Goal: Browse casually: Explore the website without a specific task or goal

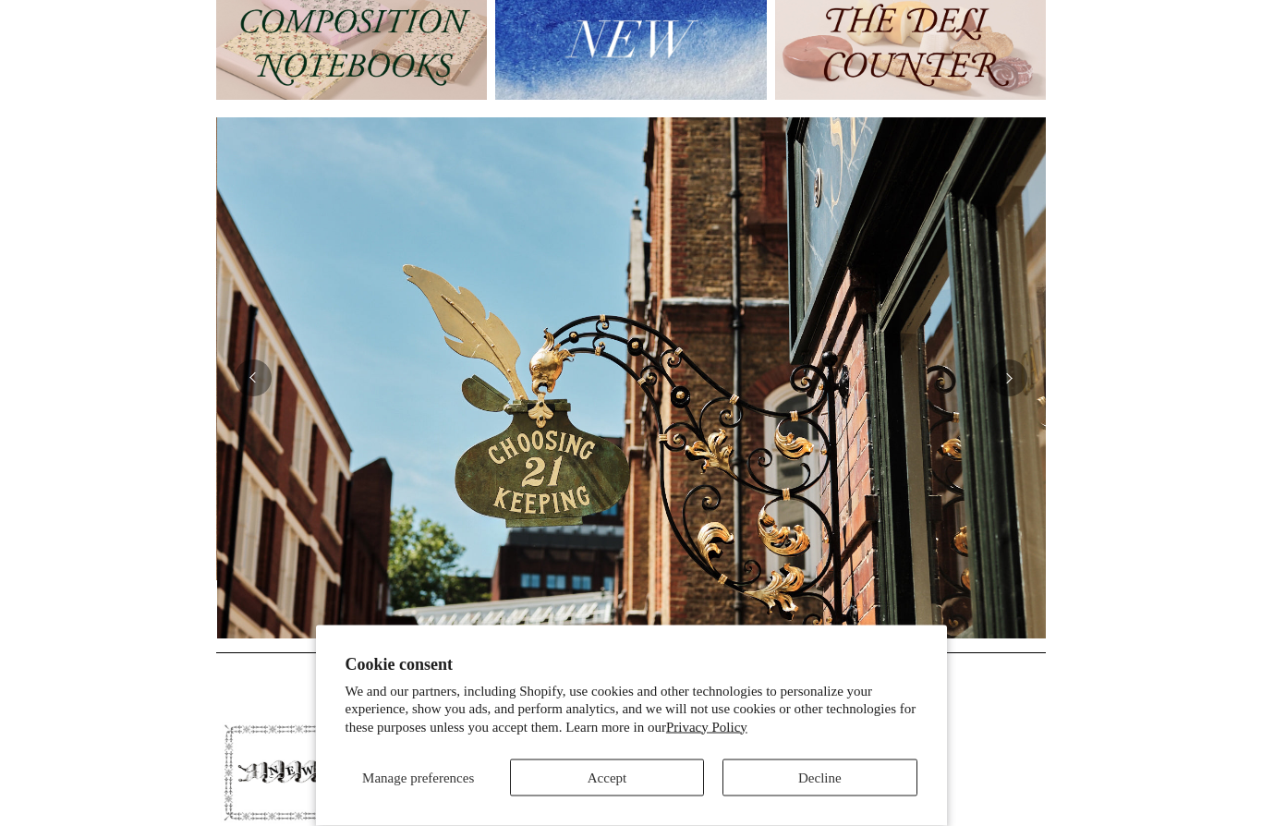
scroll to position [0, 830]
click at [1020, 394] on img at bounding box center [631, 377] width 830 height 521
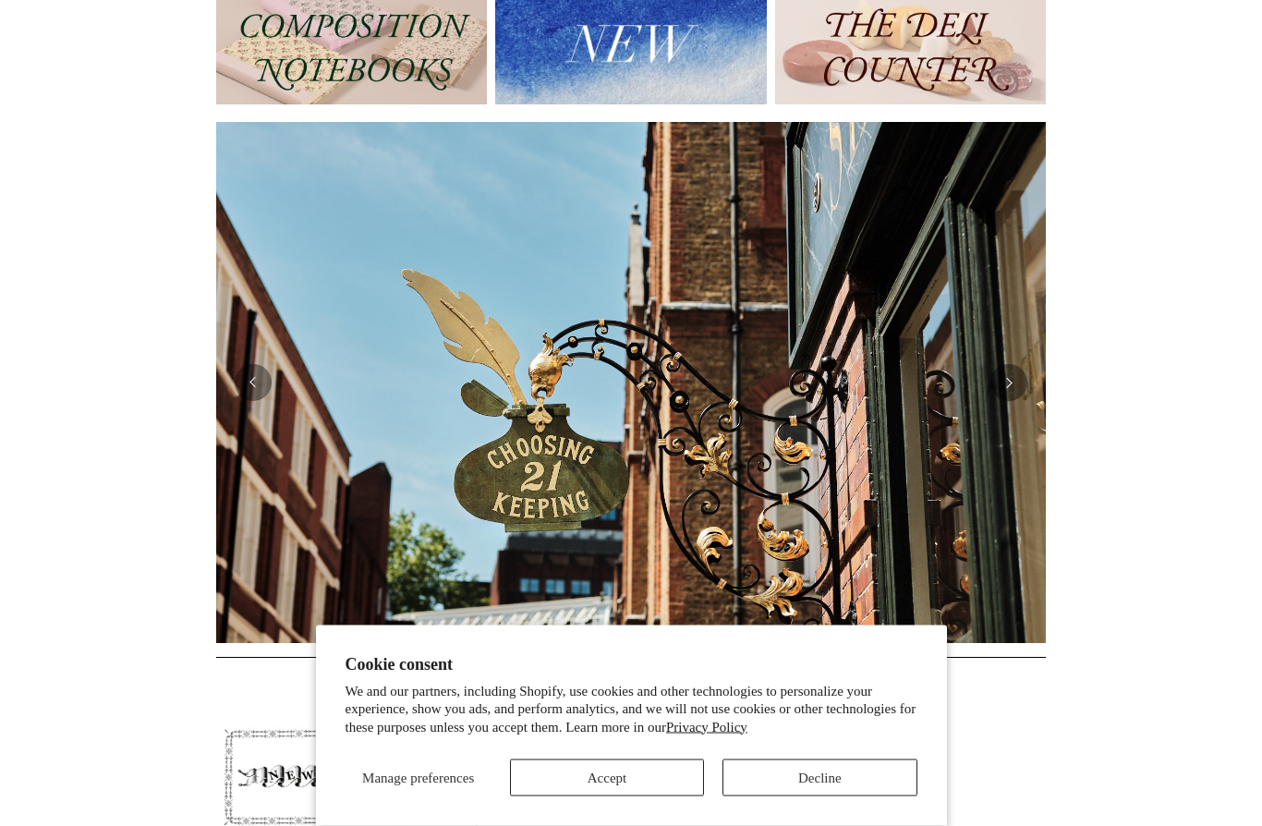
scroll to position [246, 0]
click at [252, 392] on button "Previous" at bounding box center [253, 382] width 37 height 37
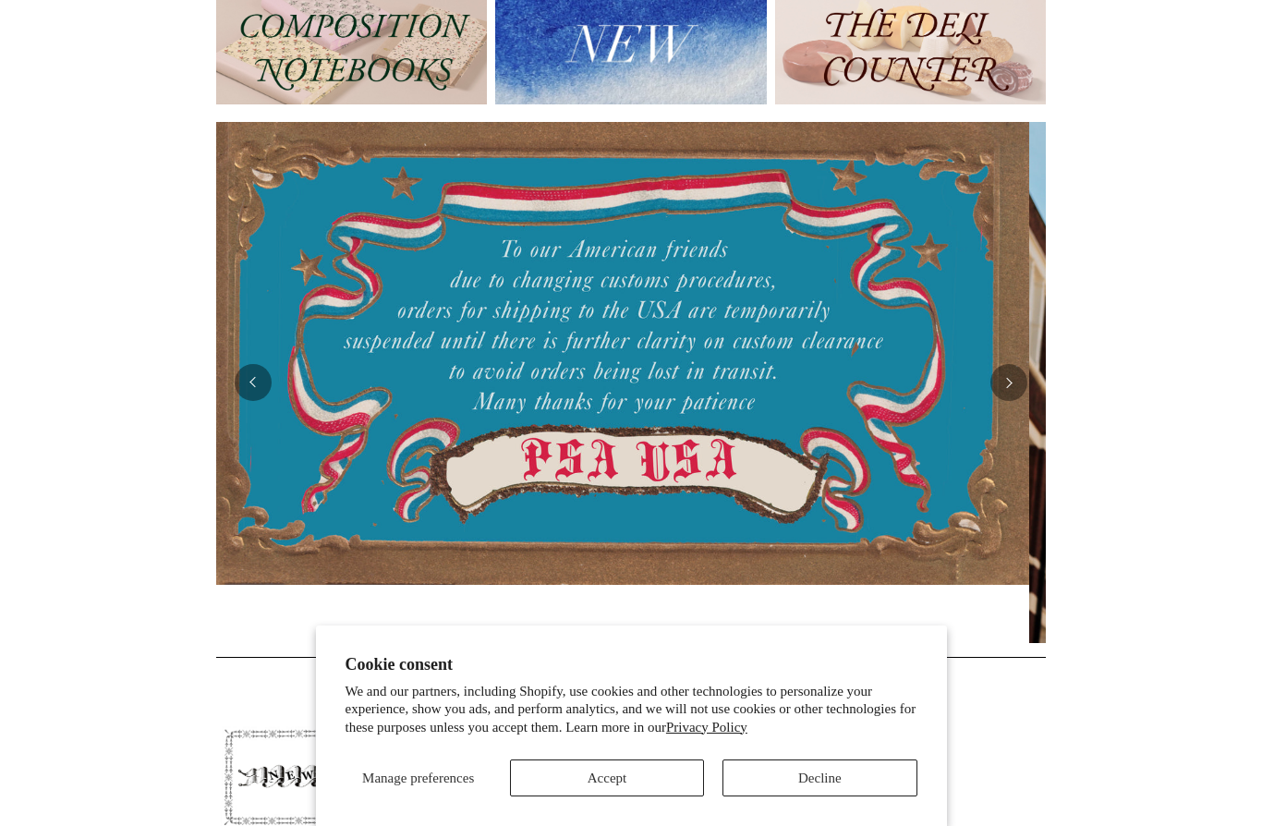
scroll to position [0, 0]
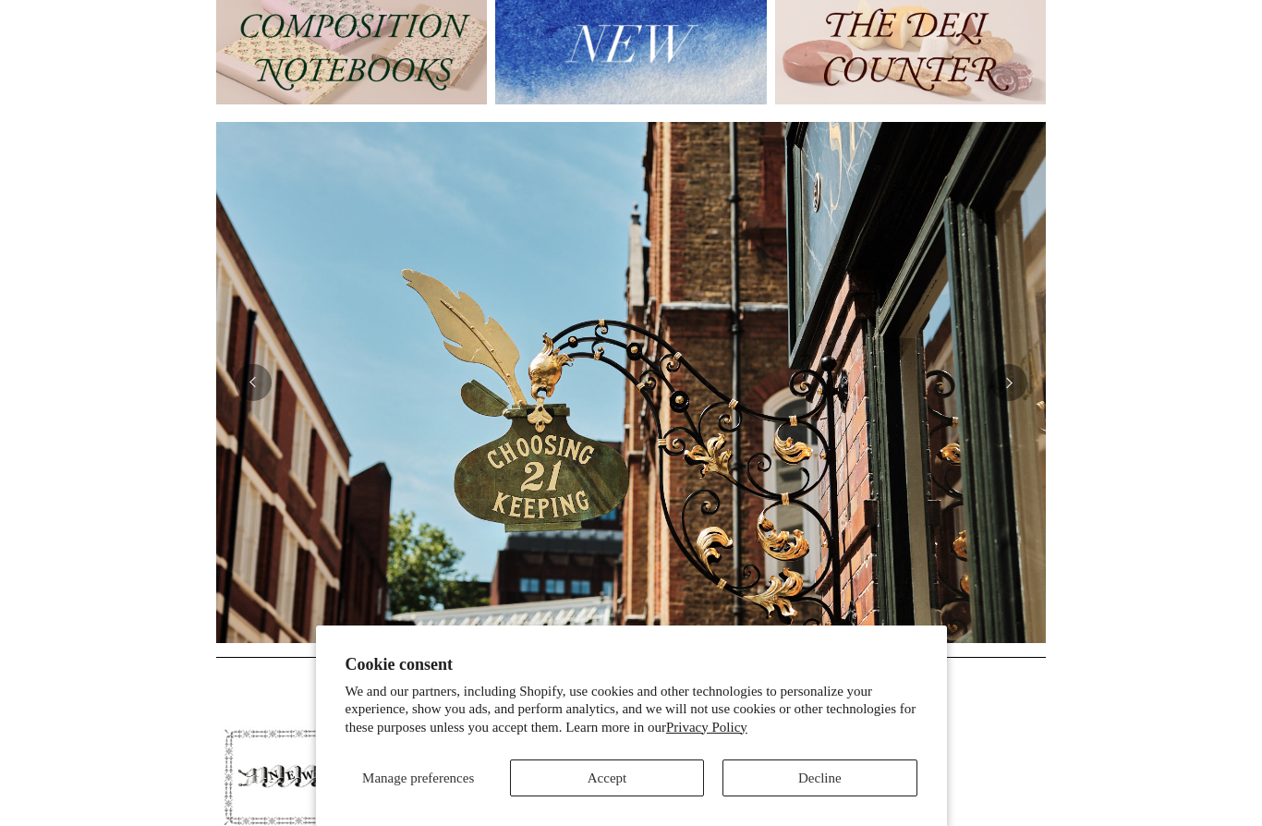
click at [248, 384] on button "Previous" at bounding box center [253, 382] width 37 height 37
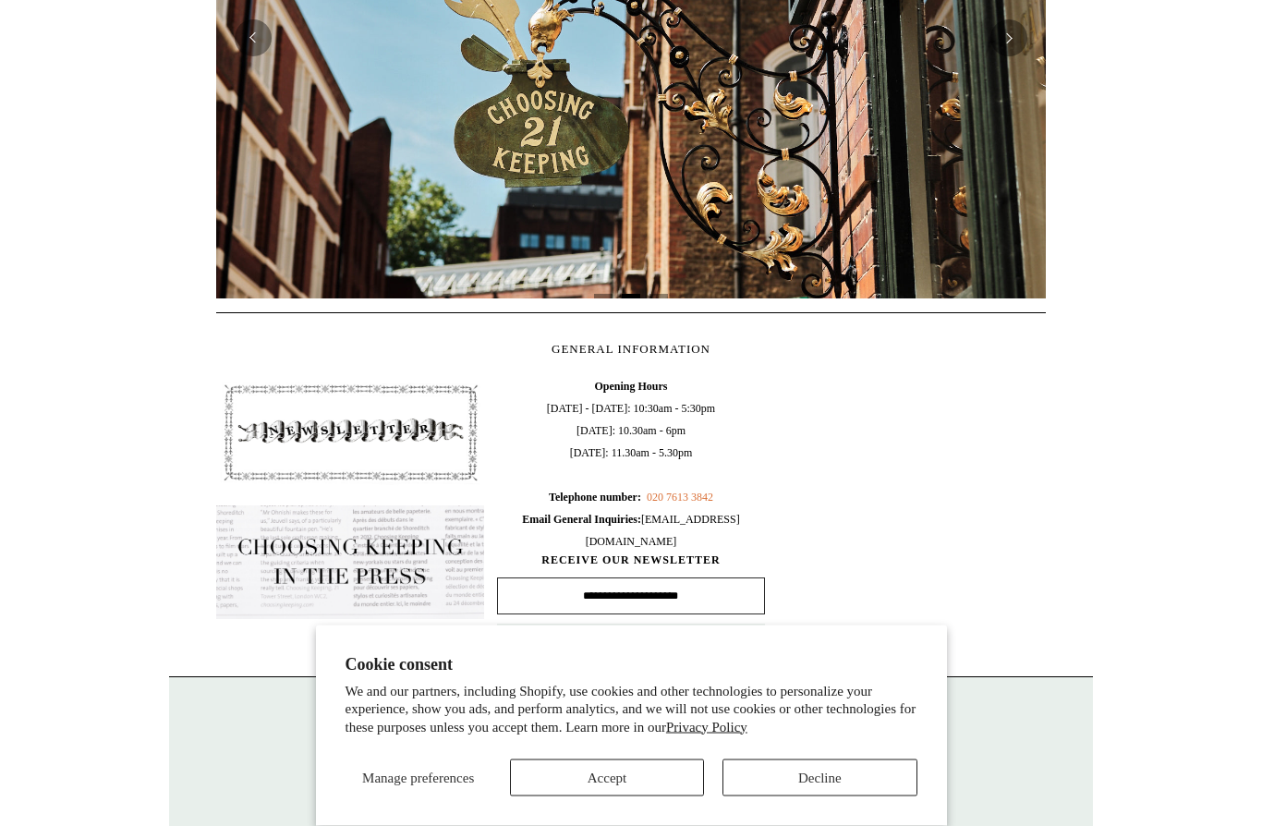
scroll to position [649, 0]
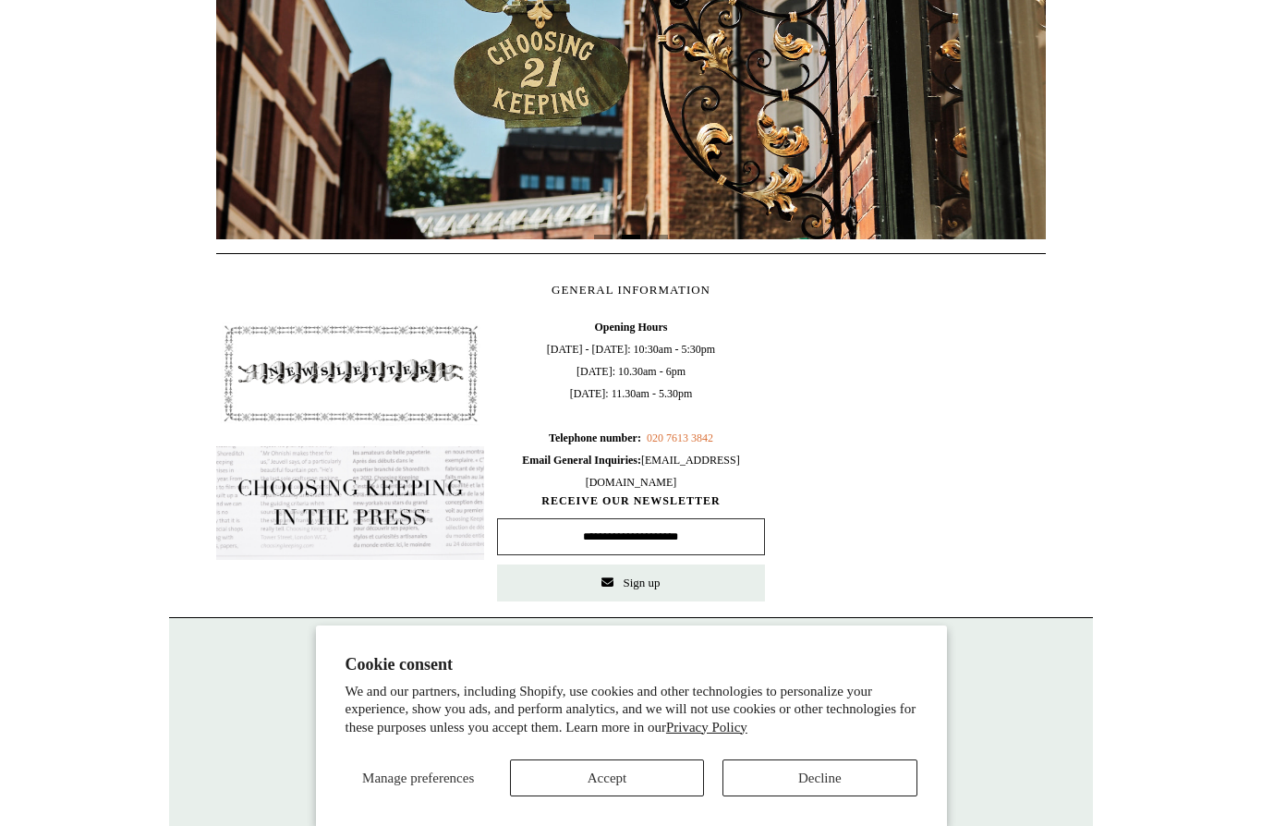
click at [615, 796] on button "Accept" at bounding box center [607, 777] width 194 height 37
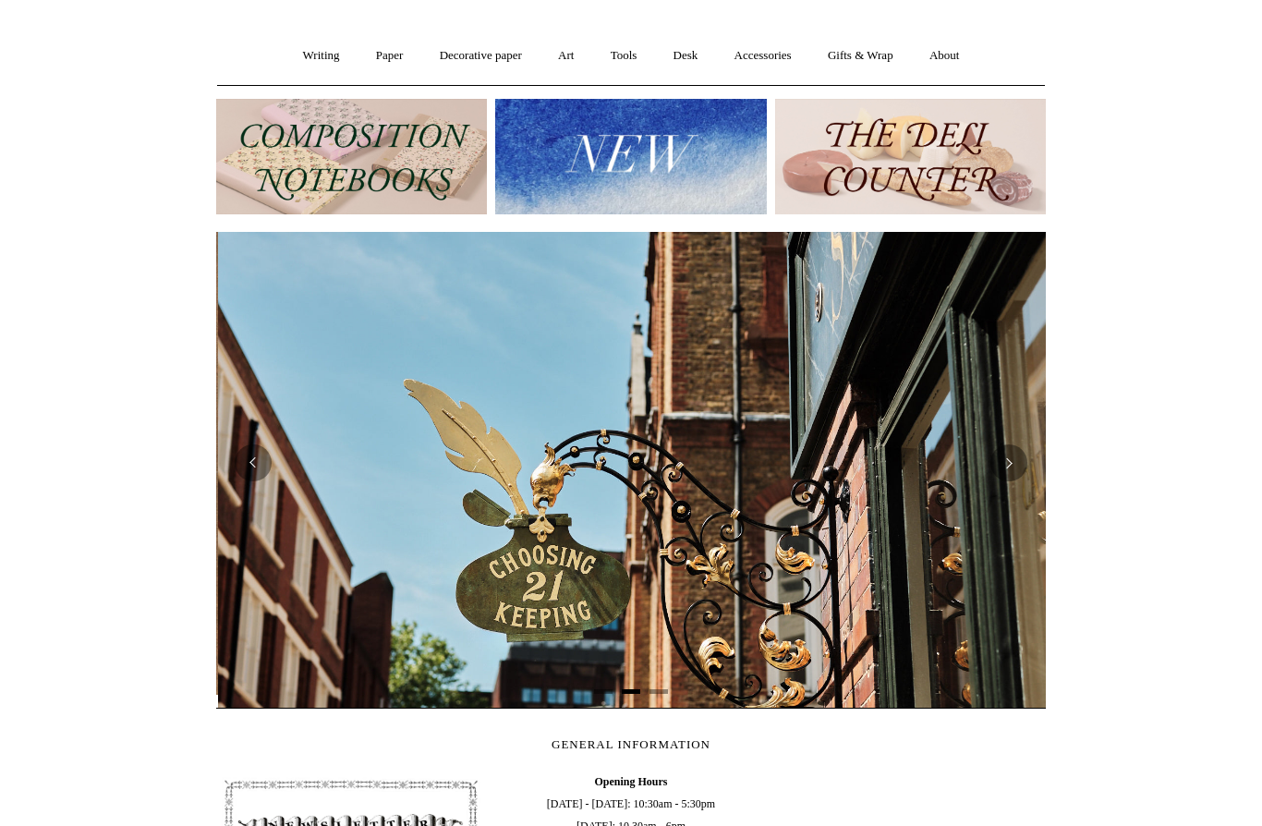
scroll to position [0, 830]
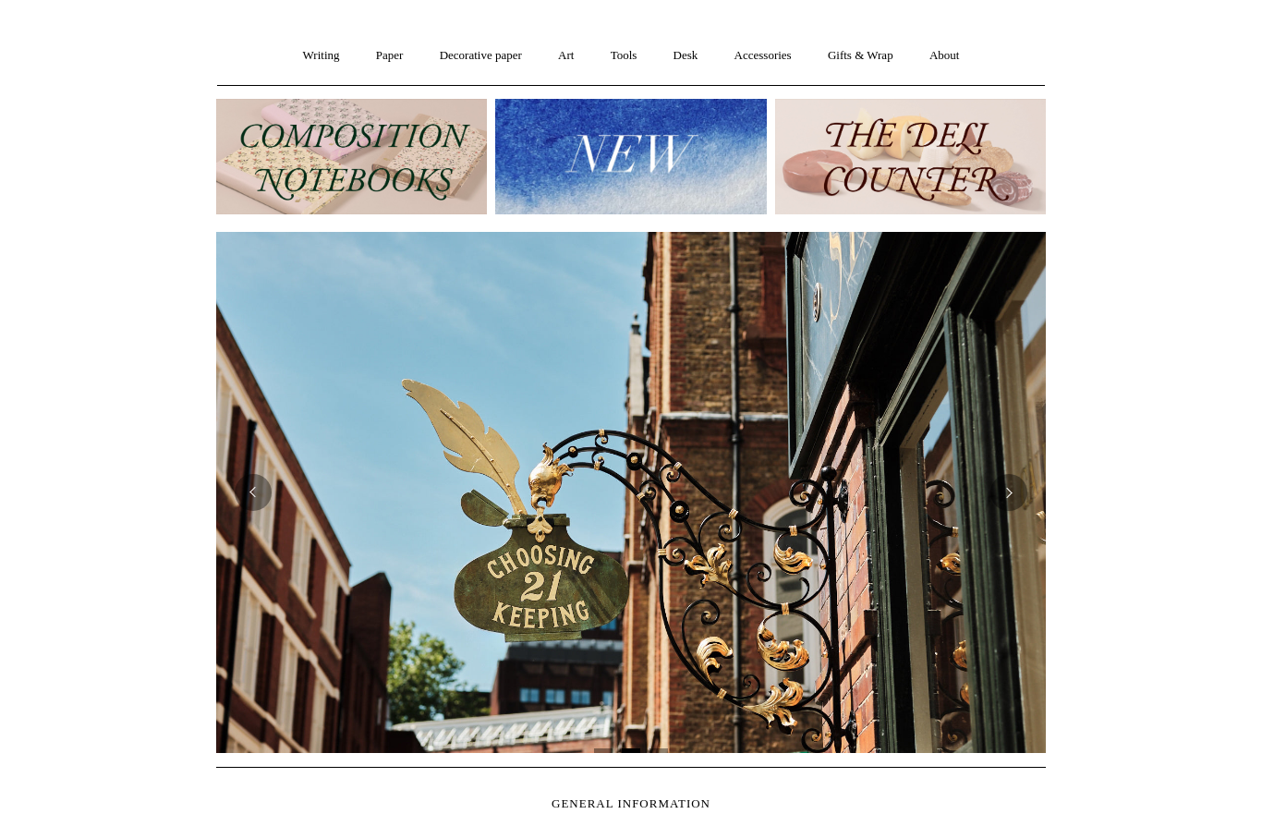
click at [971, 166] on img at bounding box center [910, 156] width 271 height 115
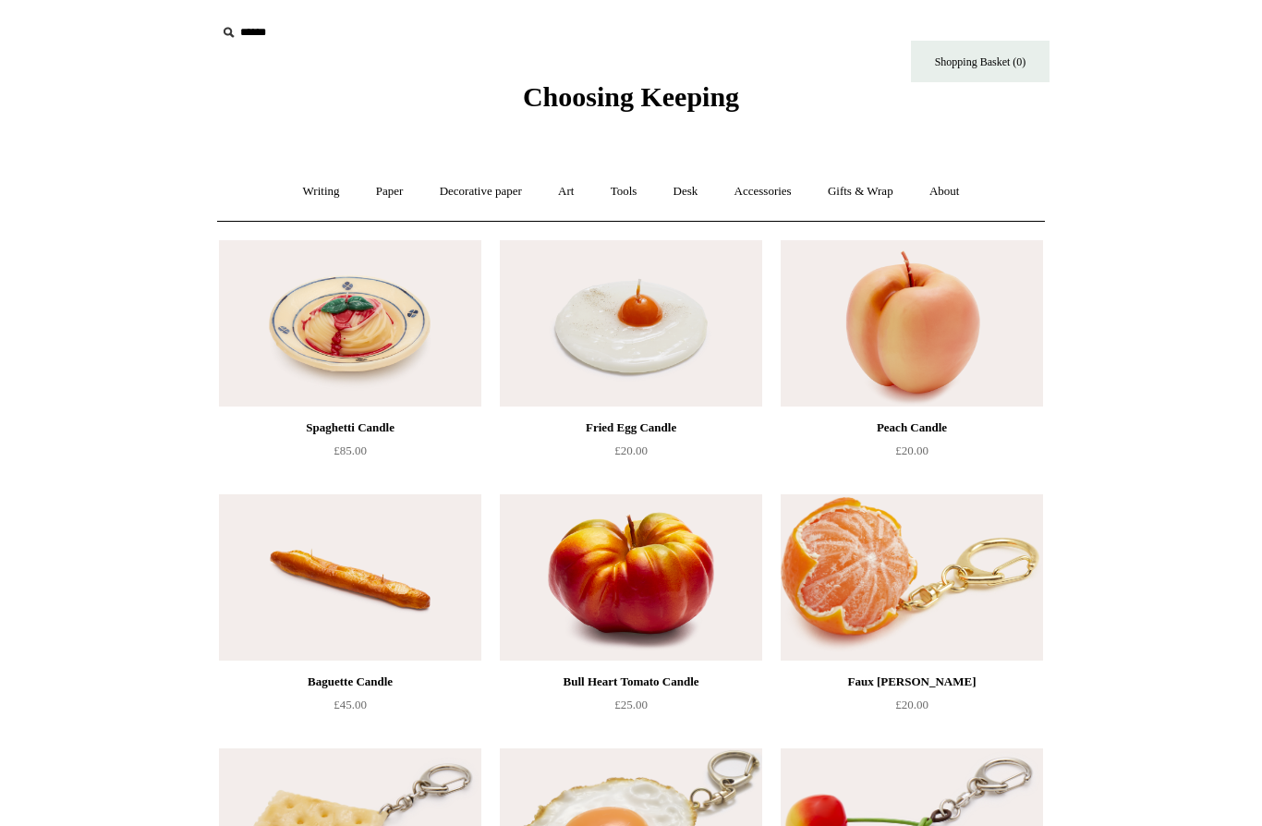
click at [572, 193] on link "Art +" at bounding box center [565, 191] width 49 height 49
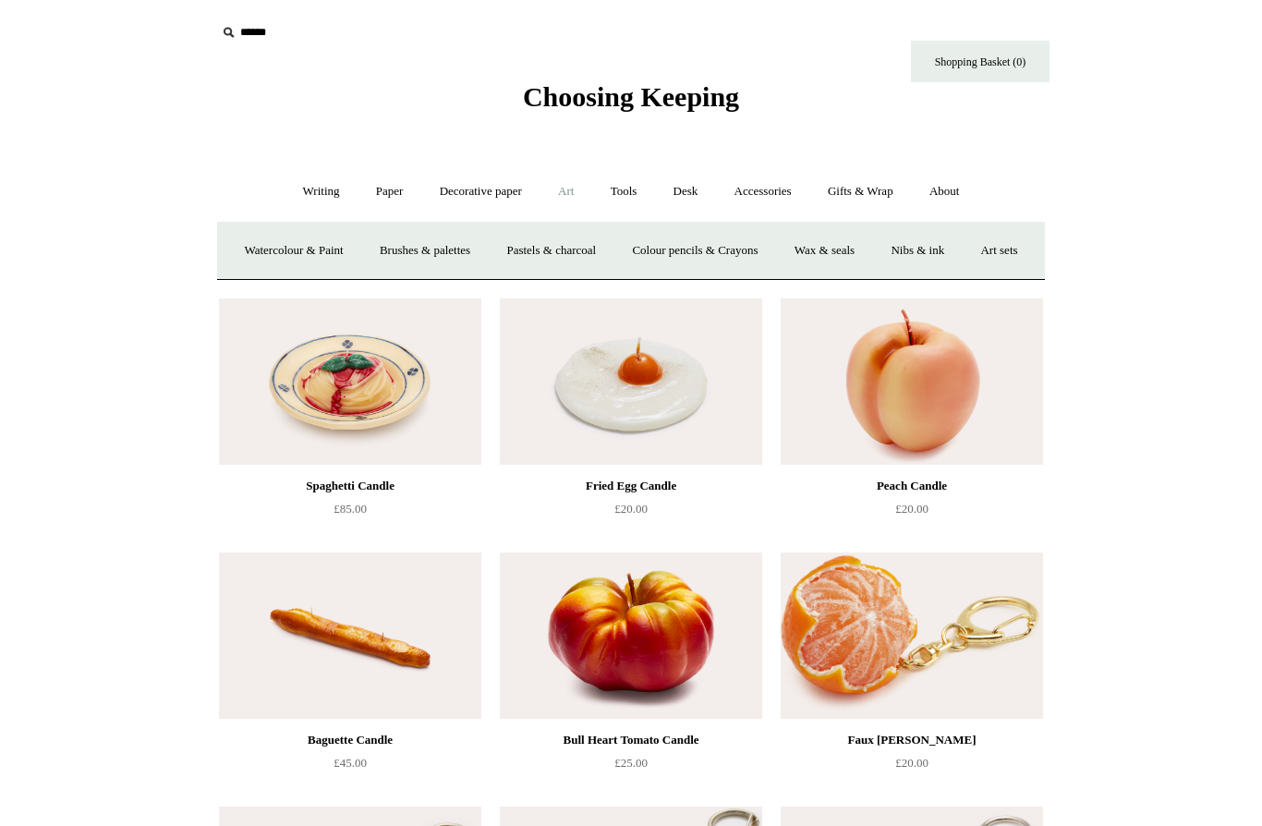
click at [567, 253] on link "Pastels & charcoal" at bounding box center [551, 250] width 123 height 49
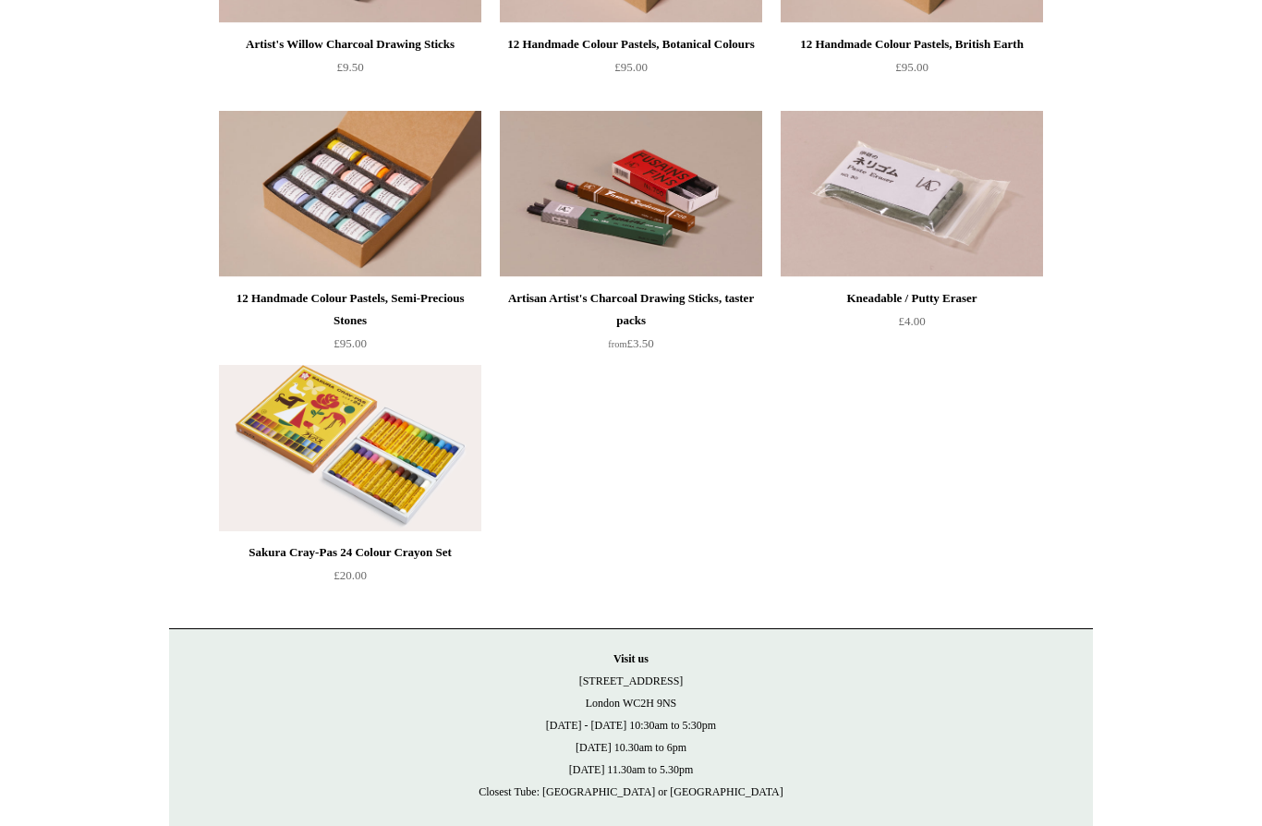
scroll to position [891, 0]
click at [297, 399] on img at bounding box center [350, 449] width 262 height 166
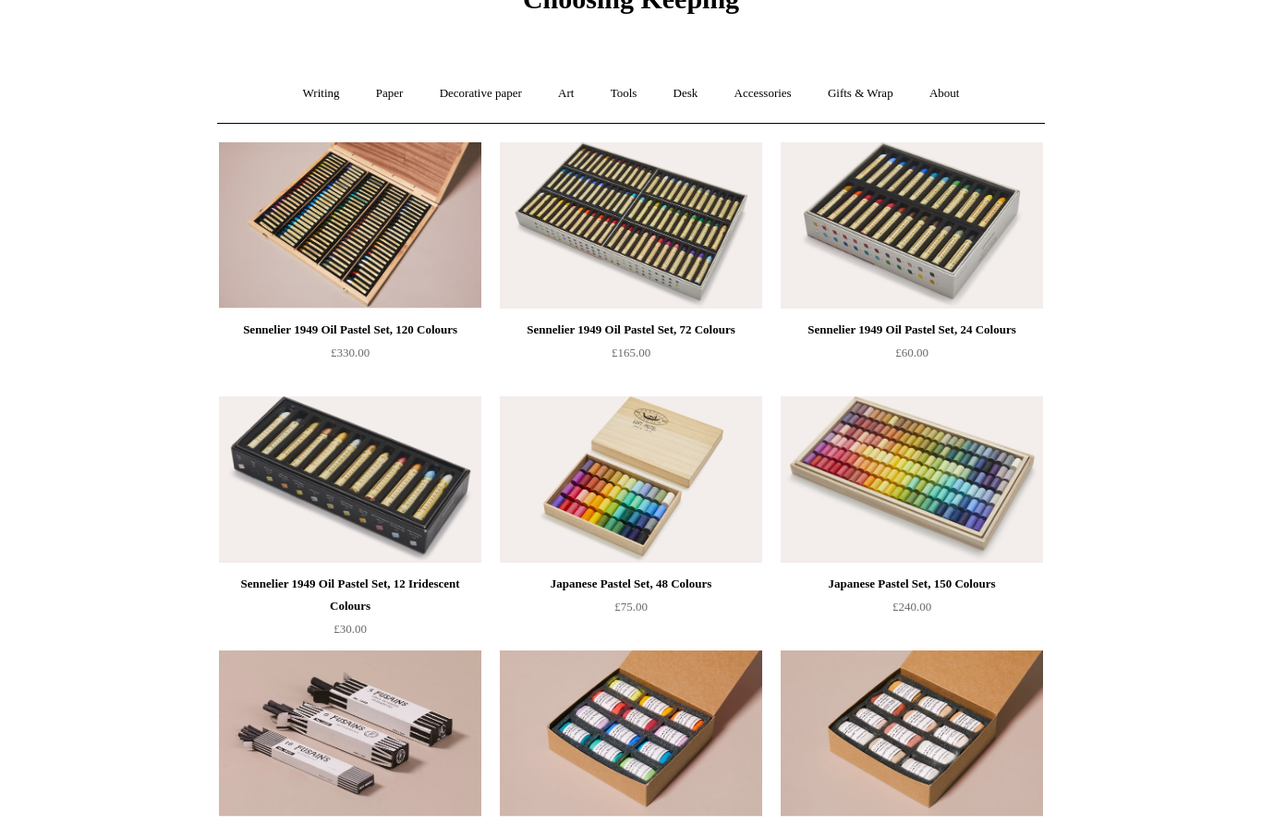
scroll to position [96, 0]
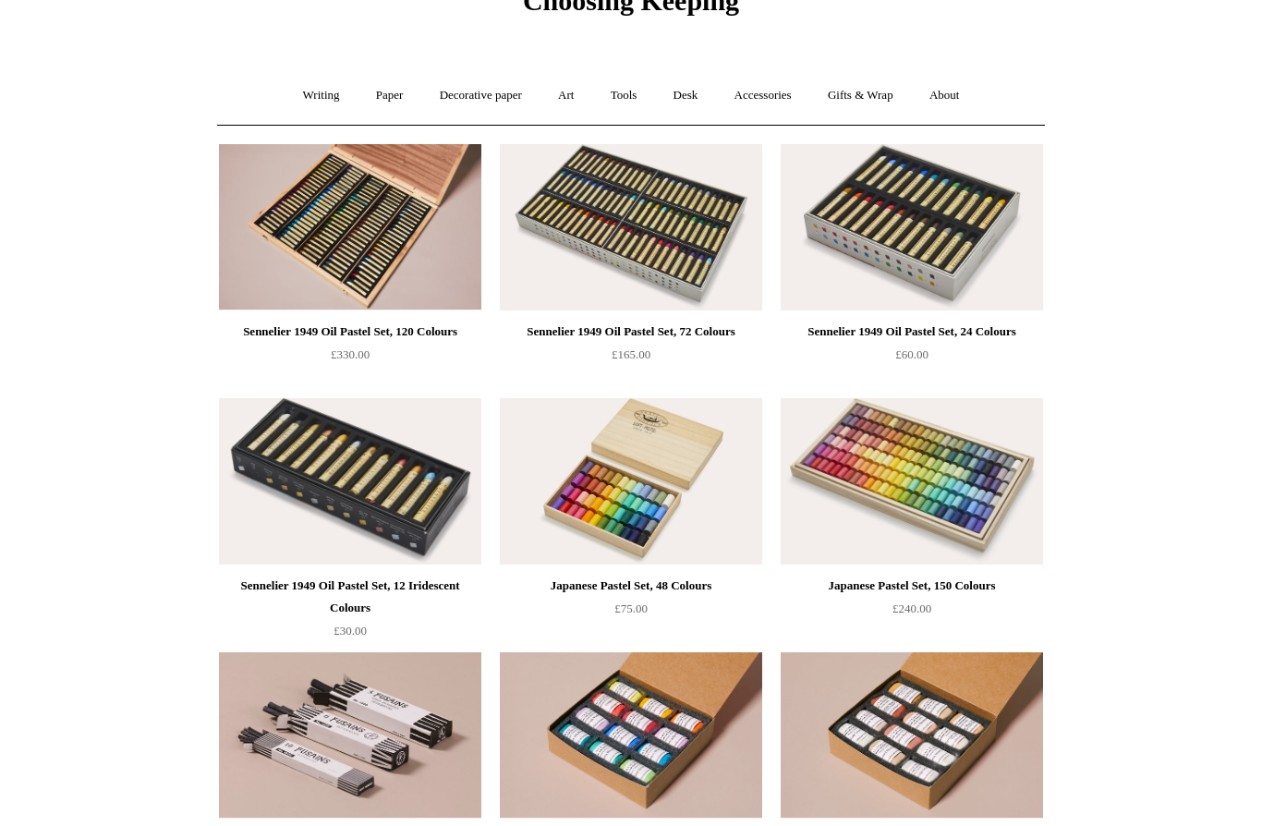
click at [283, 236] on img at bounding box center [350, 227] width 262 height 166
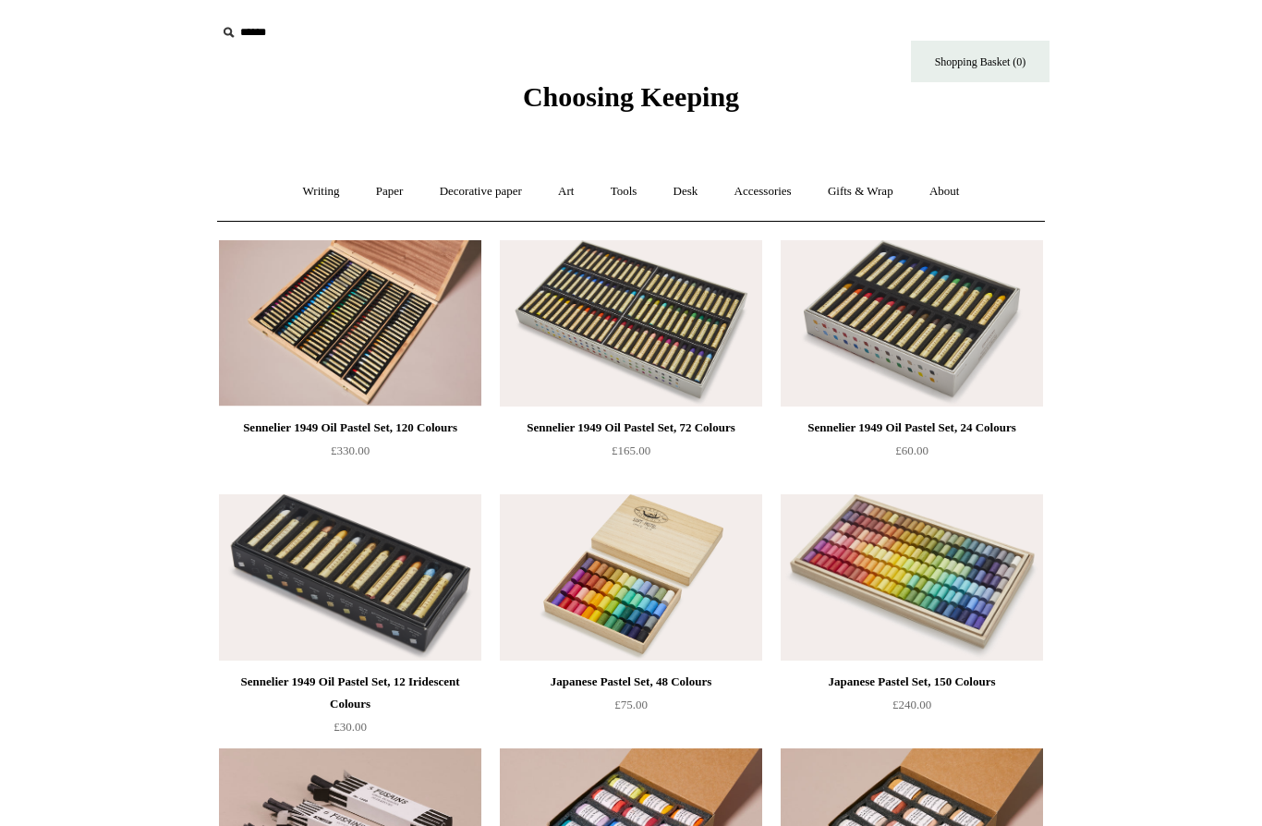
scroll to position [32, 0]
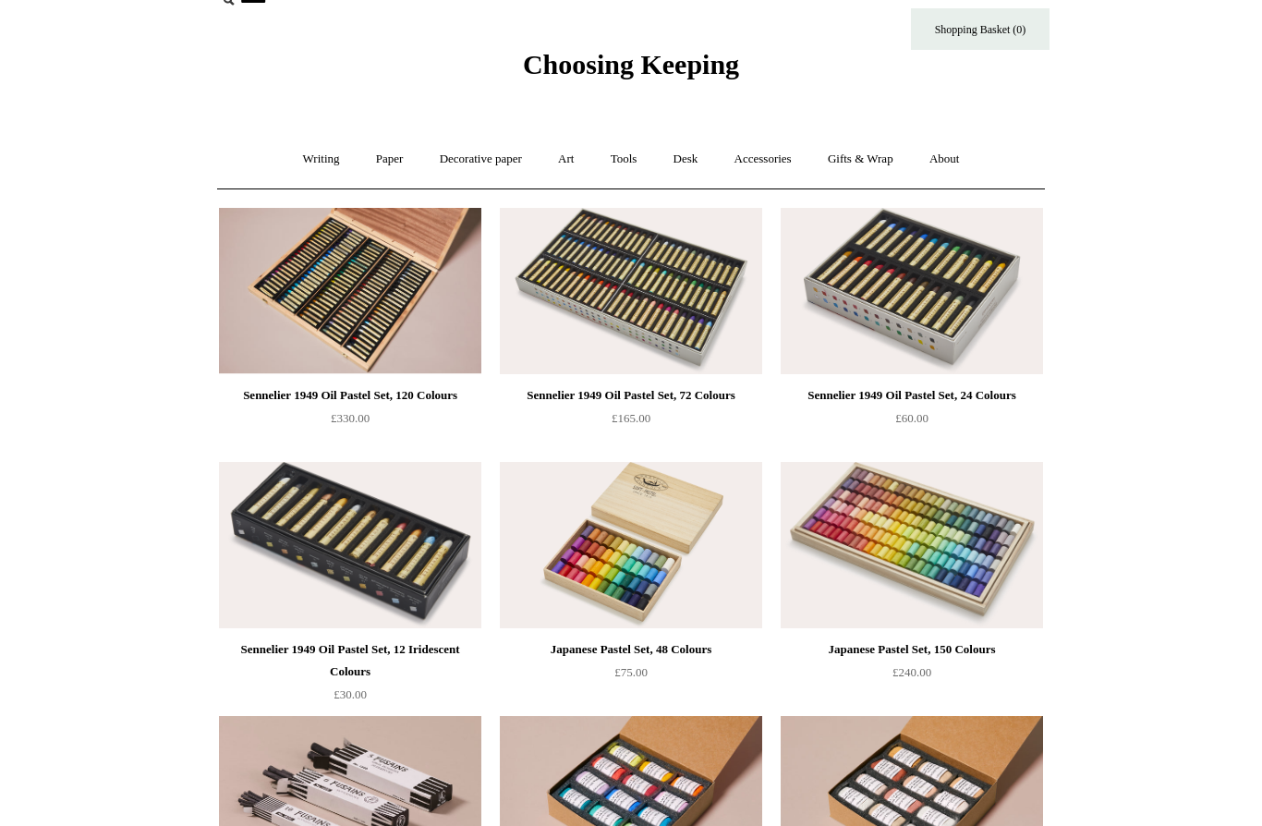
click at [576, 167] on link "Art +" at bounding box center [565, 159] width 49 height 49
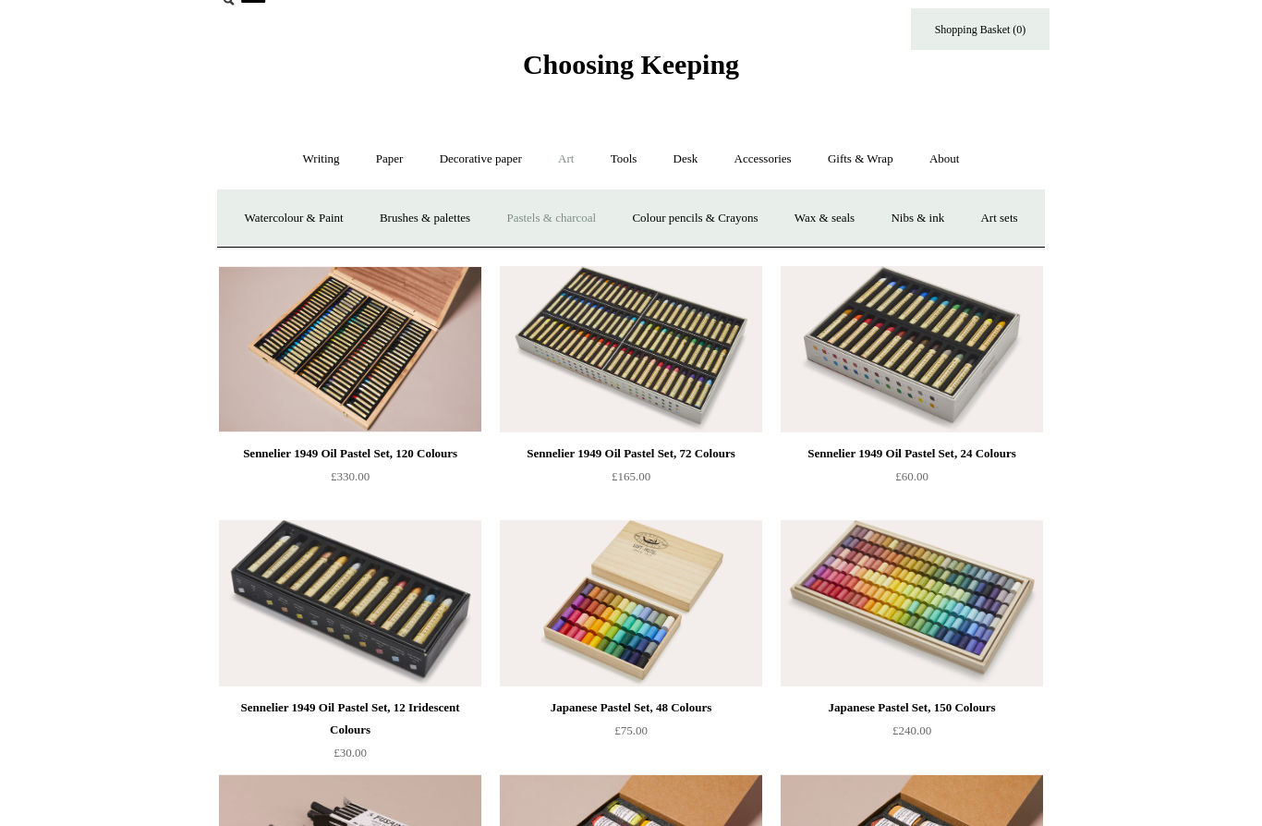
click at [289, 223] on link "Watercolour & Paint" at bounding box center [293, 218] width 132 height 49
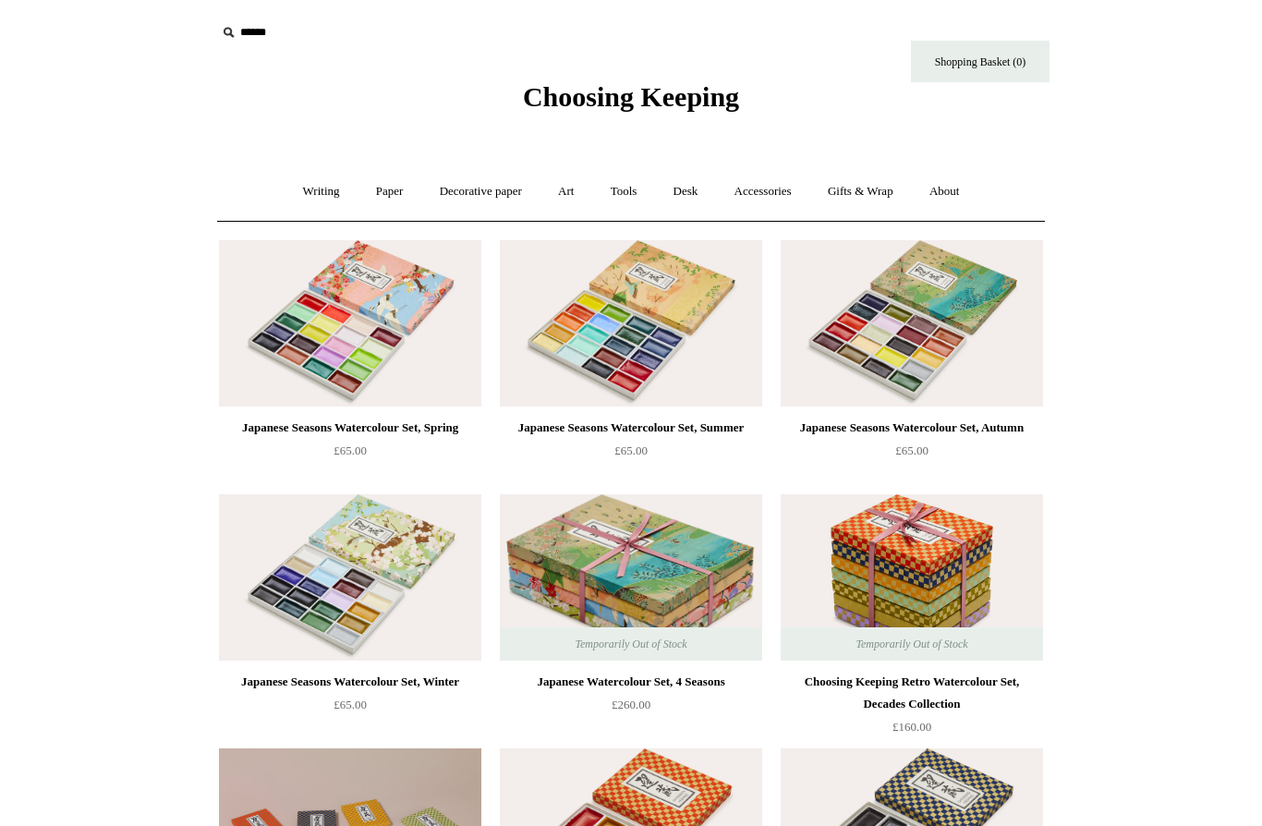
click at [578, 207] on link "Art +" at bounding box center [565, 191] width 49 height 49
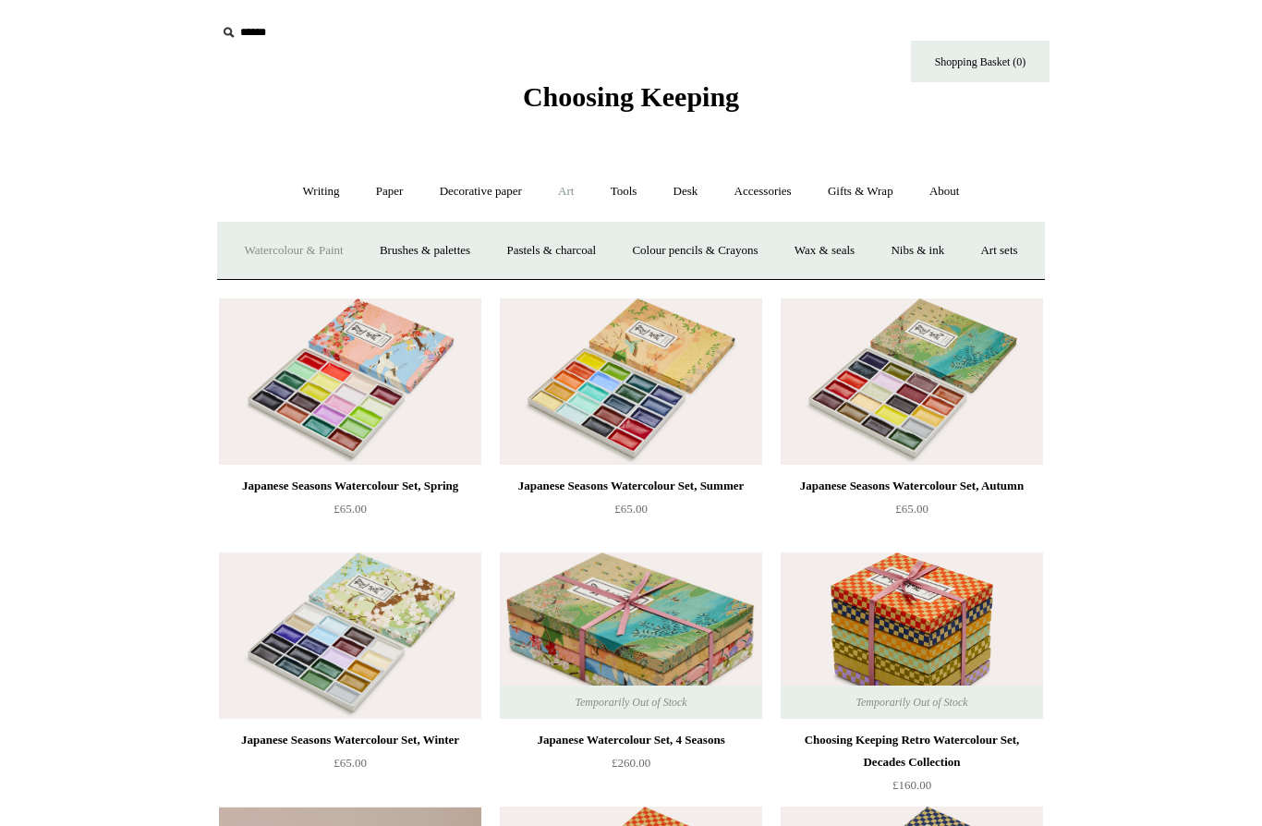
click at [961, 254] on link "Nibs & ink" at bounding box center [917, 250] width 87 height 49
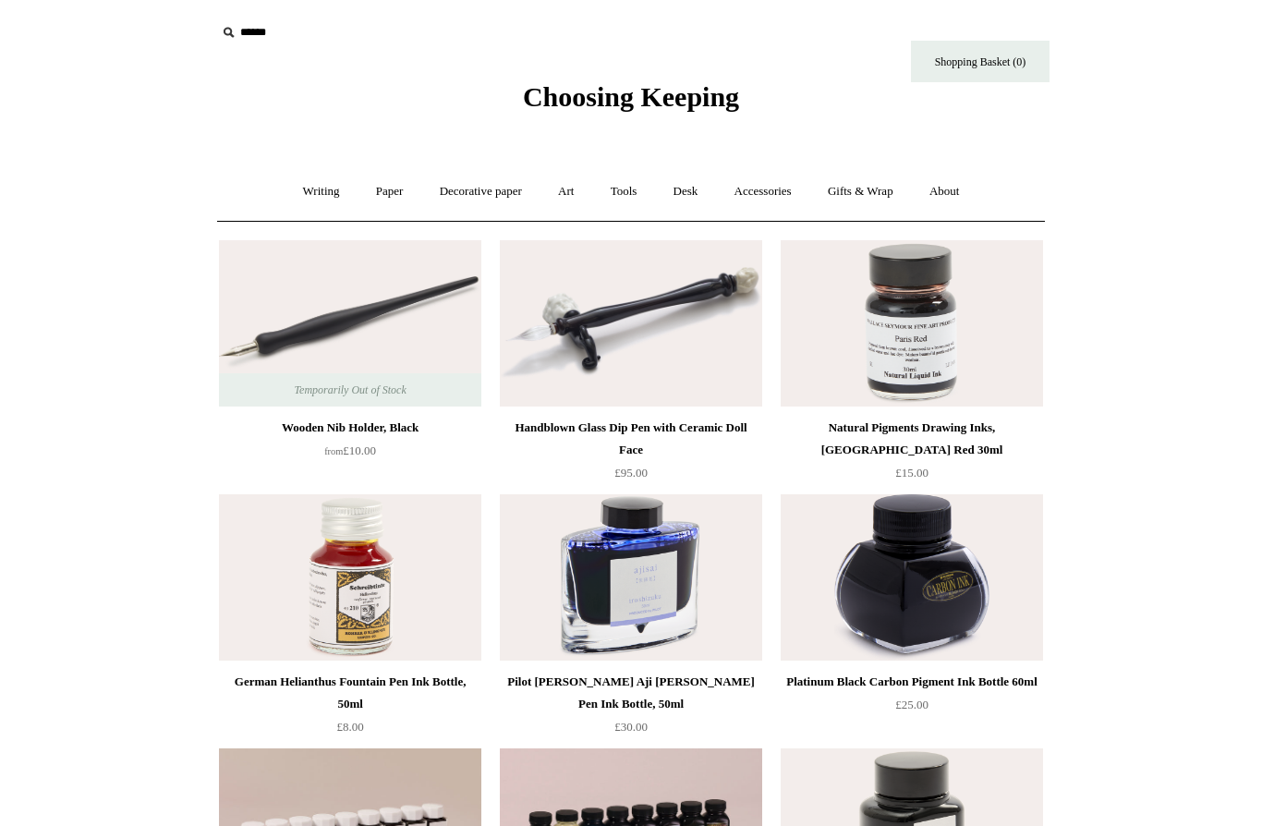
click at [547, 103] on span "Choosing Keeping" at bounding box center [631, 96] width 216 height 30
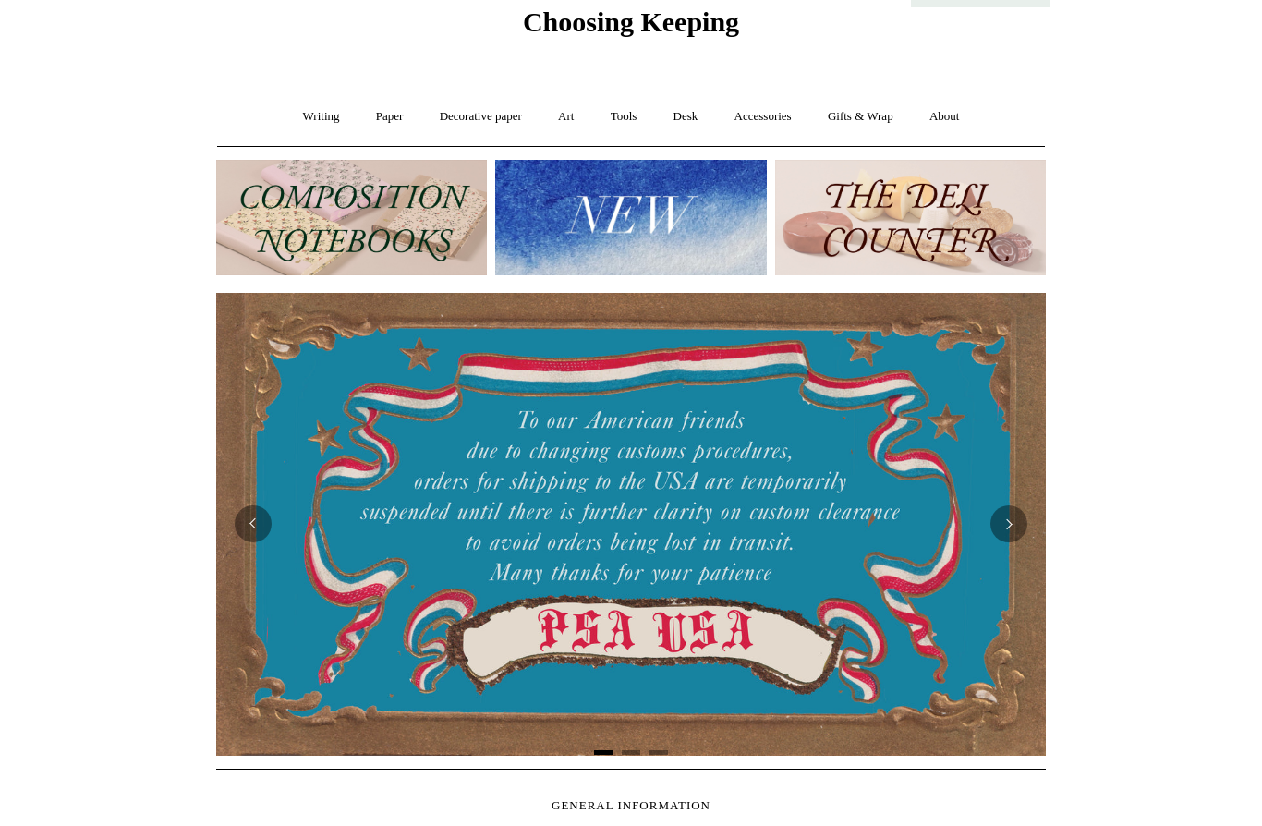
scroll to position [140, 0]
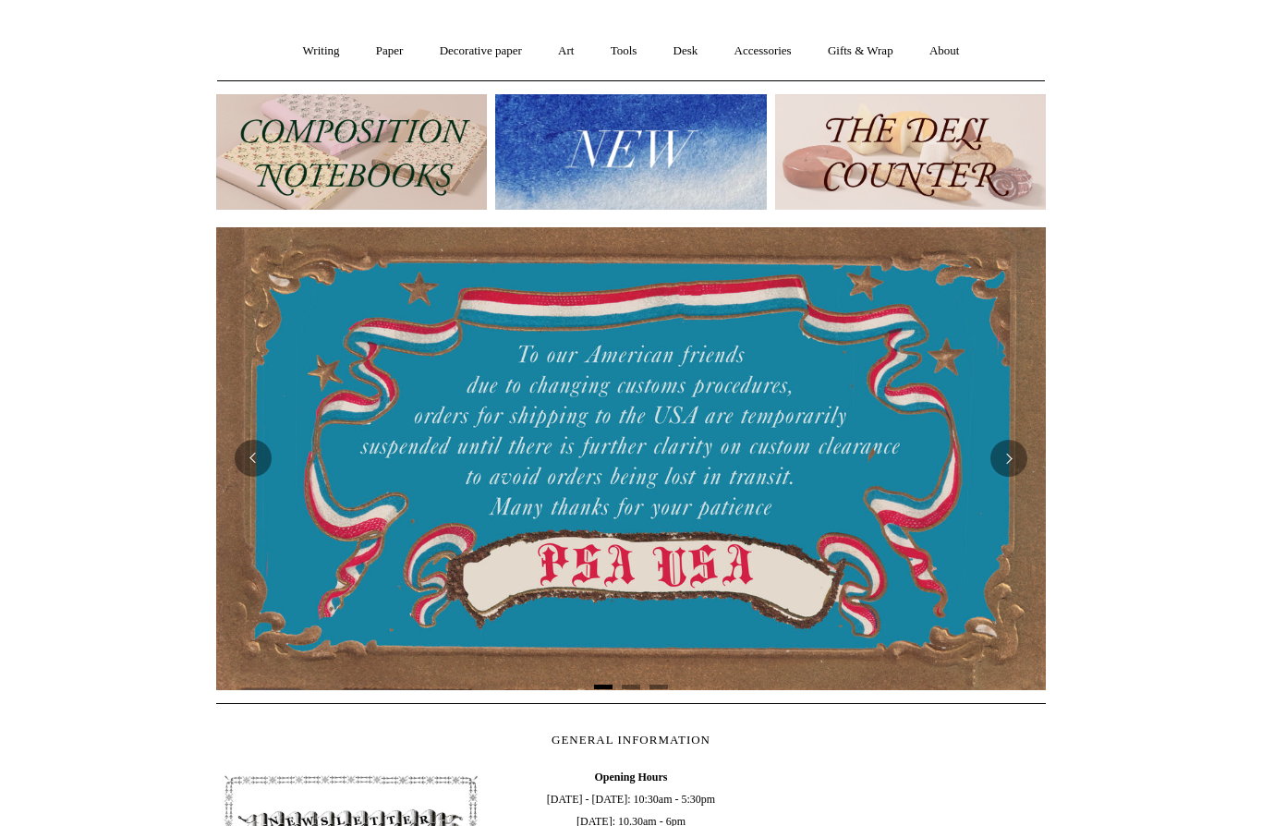
click at [578, 167] on img at bounding box center [630, 151] width 271 height 115
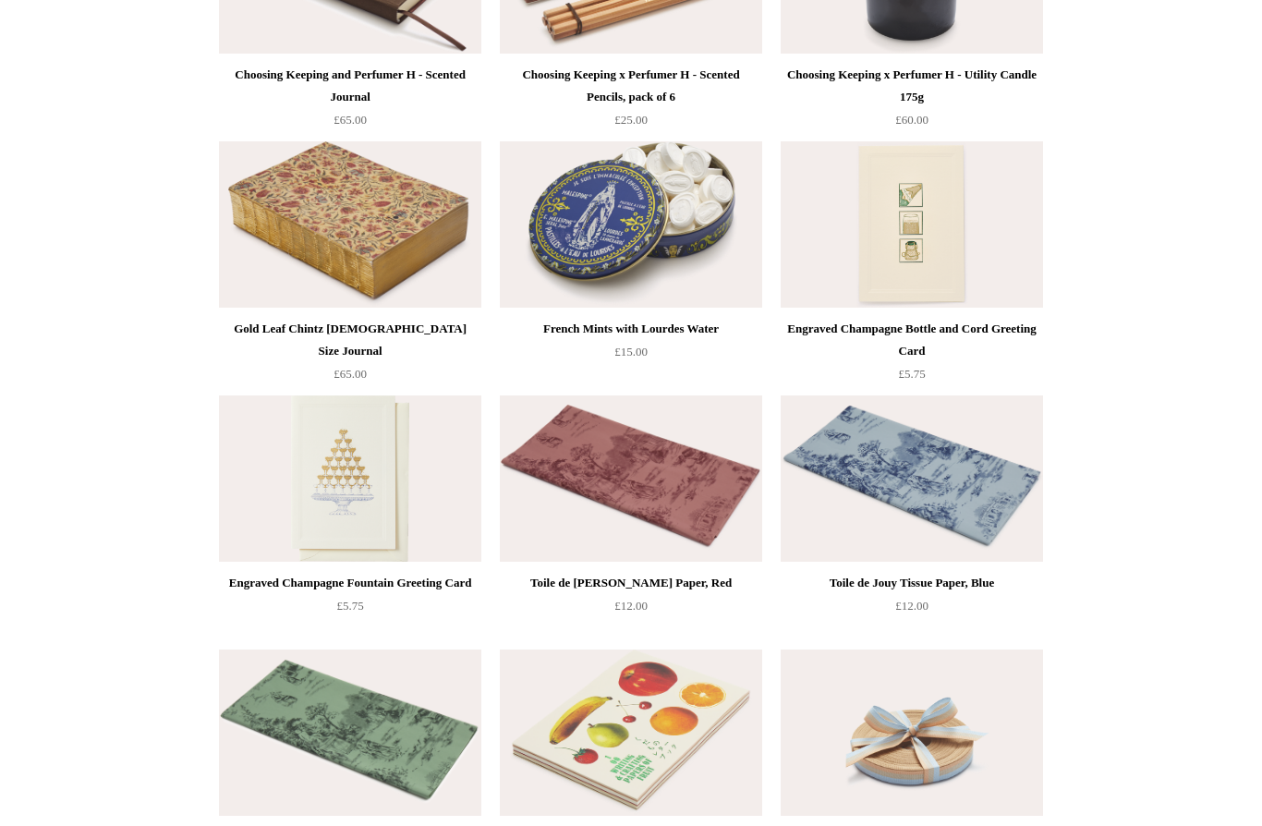
scroll to position [2385, 0]
click at [305, 228] on img at bounding box center [350, 224] width 262 height 166
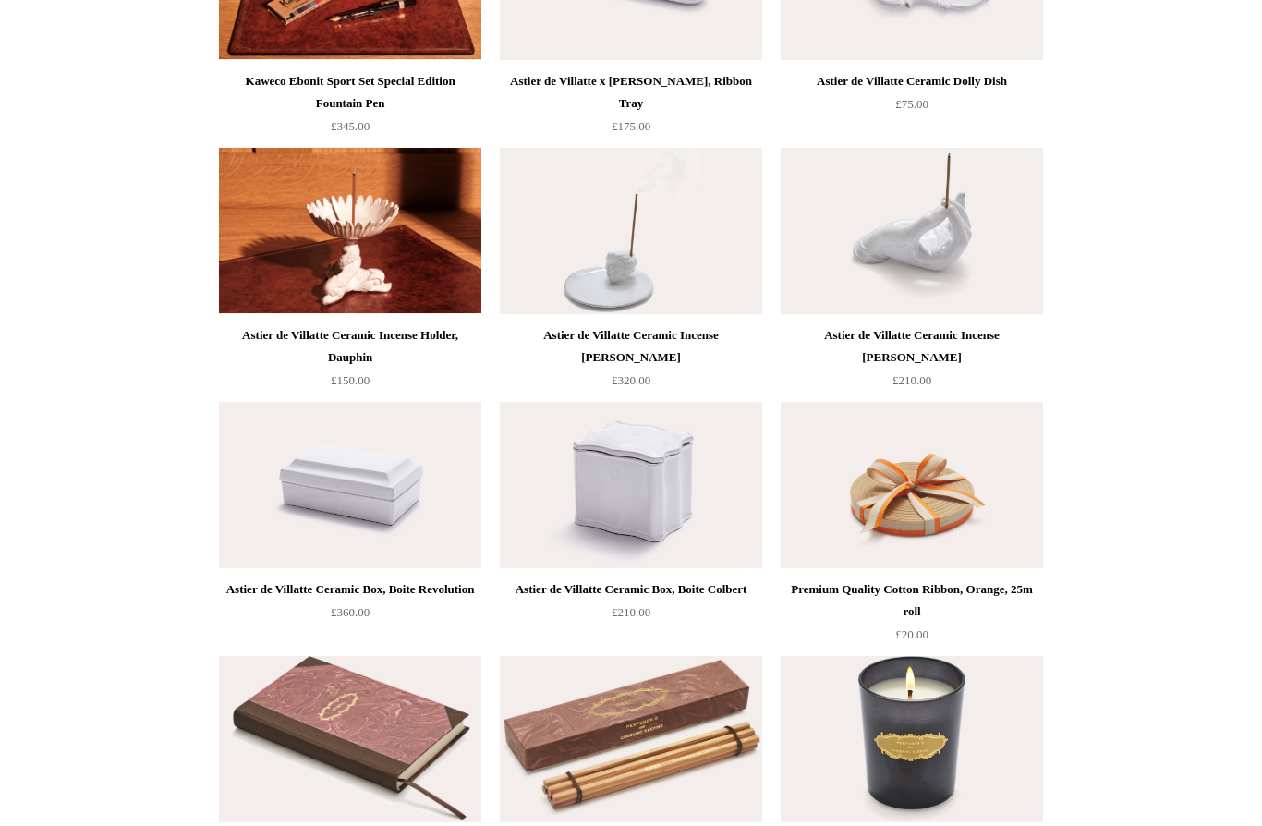
scroll to position [1614, 0]
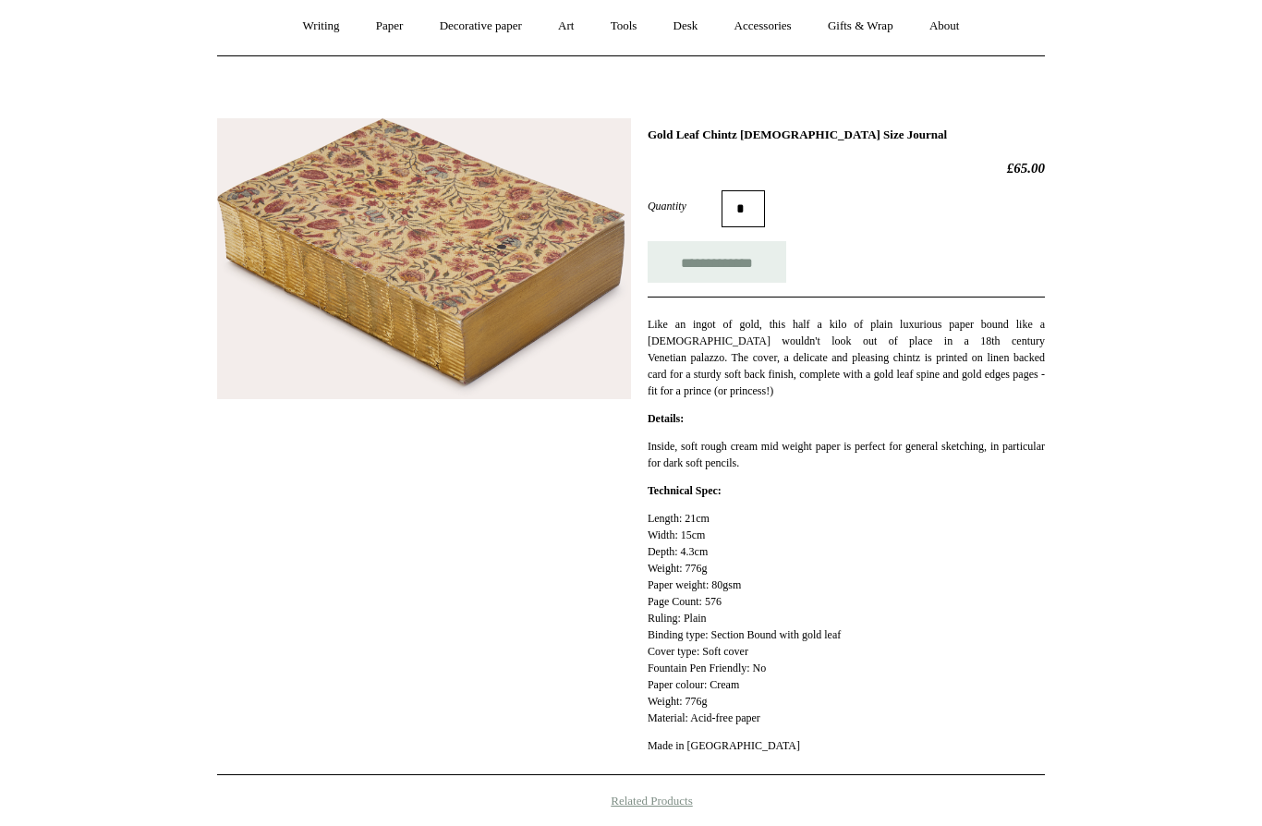
scroll to position [166, 0]
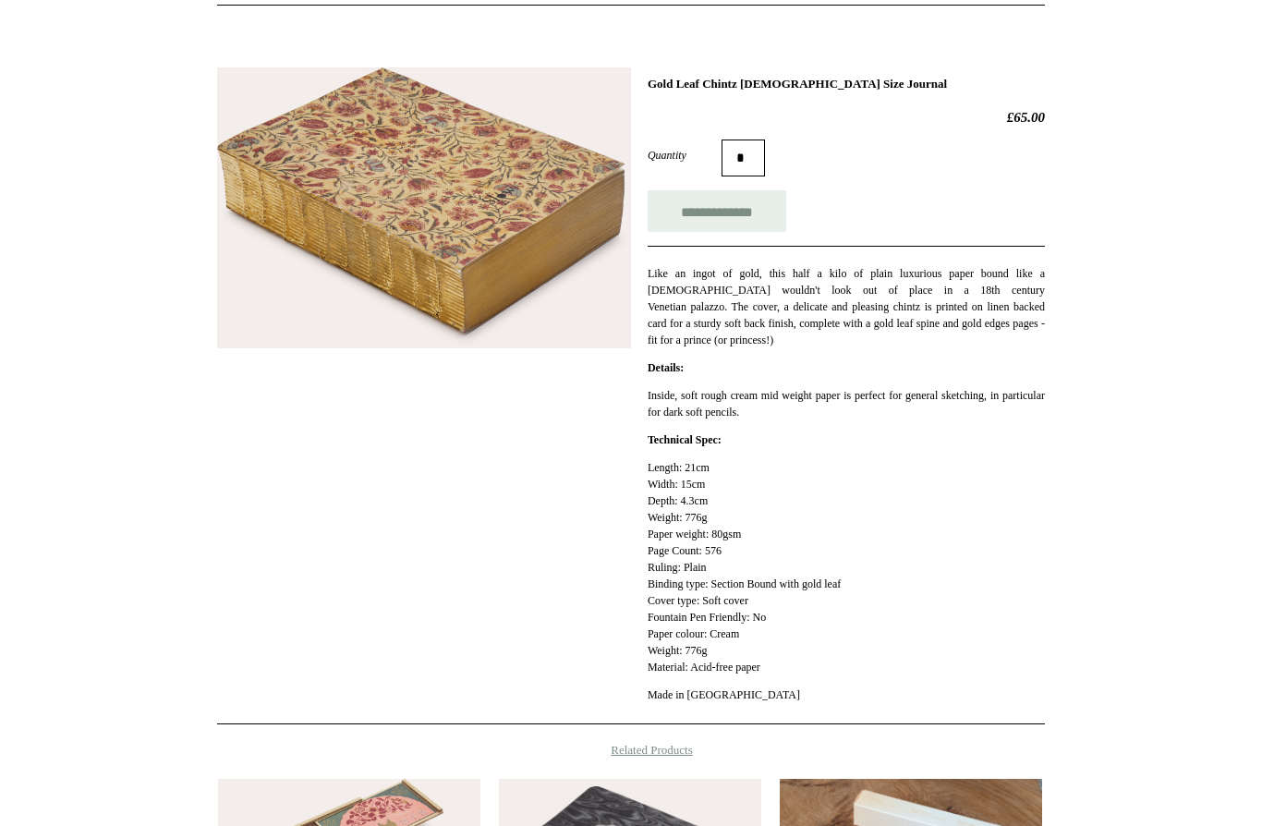
click at [345, 211] on img at bounding box center [424, 208] width 414 height 281
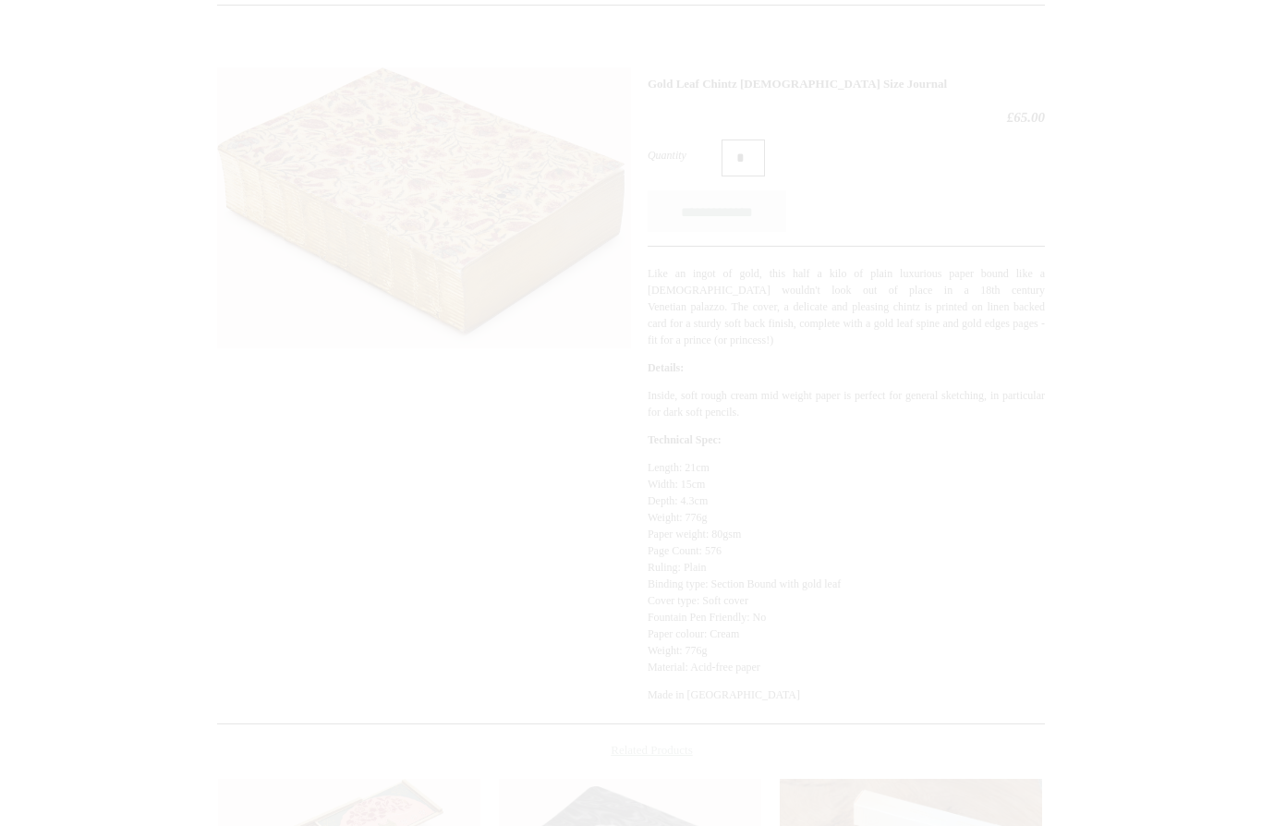
scroll to position [216, 0]
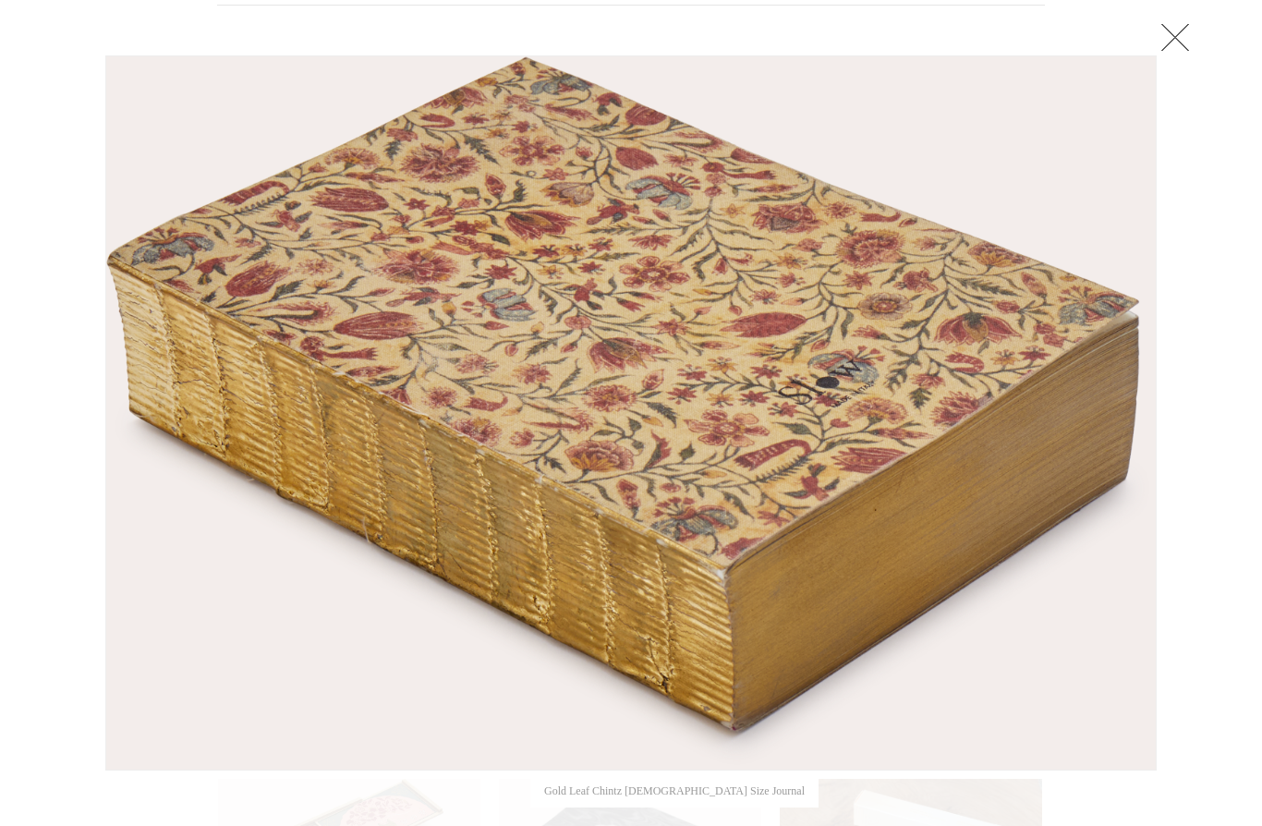
click at [1172, 46] on link at bounding box center [1175, 36] width 37 height 37
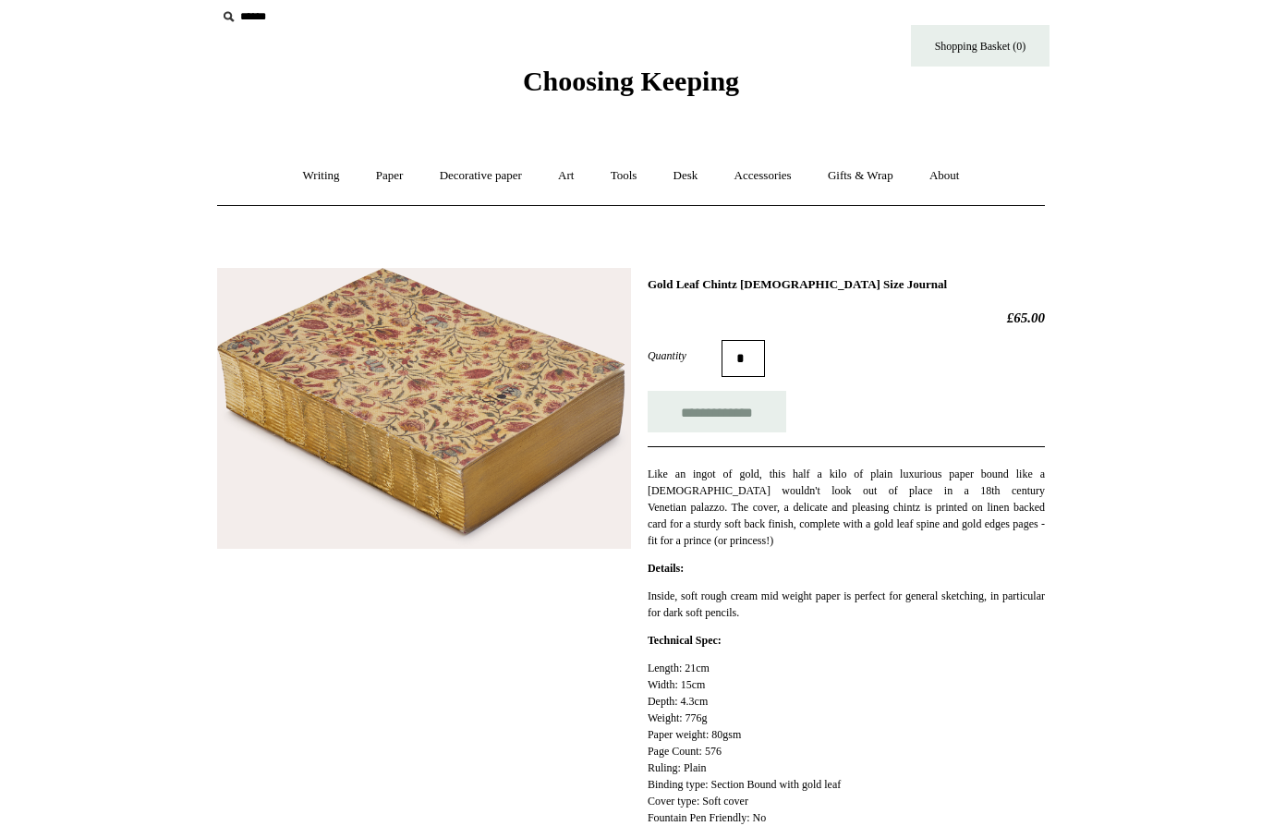
scroll to position [0, 0]
